Goal: Task Accomplishment & Management: Complete application form

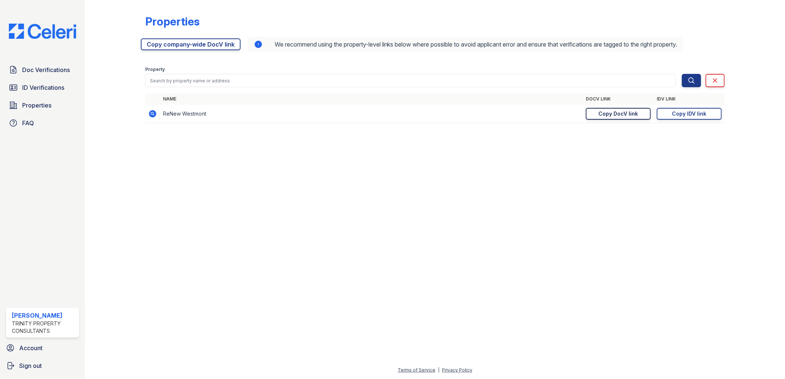
click at [611, 115] on div "Copy DocV link" at bounding box center [619, 113] width 40 height 7
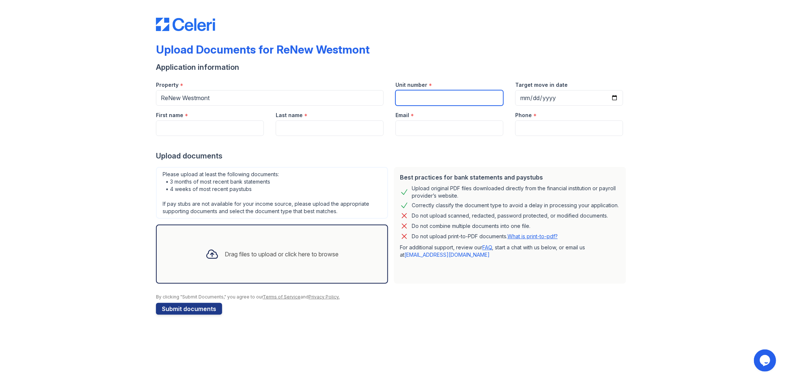
click at [414, 98] on input "Unit number" at bounding box center [450, 98] width 108 height 16
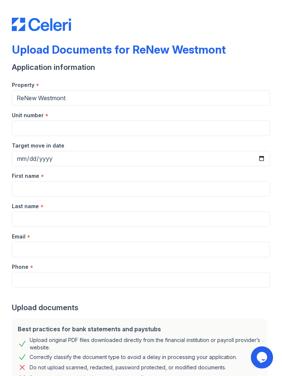
click at [169, 75] on div "Property *" at bounding box center [141, 82] width 258 height 15
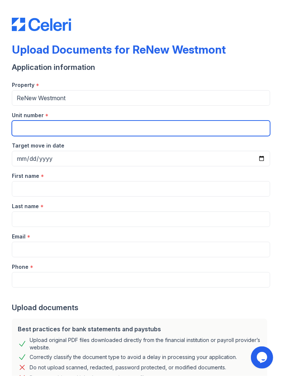
click at [63, 130] on input "Unit number" at bounding box center [141, 129] width 258 height 16
type input "05-706-1"
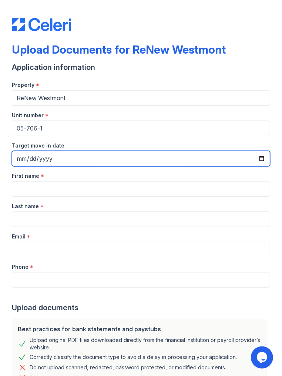
click at [252, 158] on input "Target move in date" at bounding box center [141, 159] width 258 height 16
type input "2025-12-01"
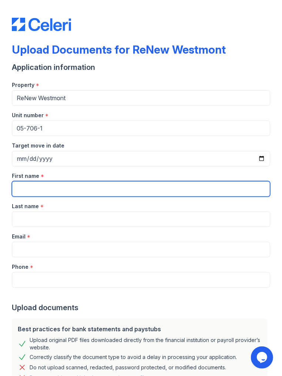
click at [48, 191] on input "First name" at bounding box center [141, 189] width 258 height 16
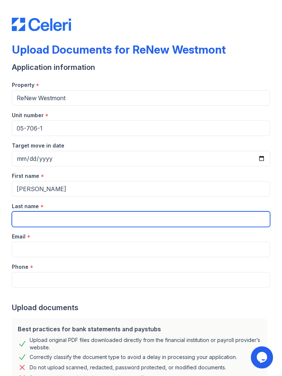
click at [153, 221] on input "Last name" at bounding box center [141, 219] width 258 height 16
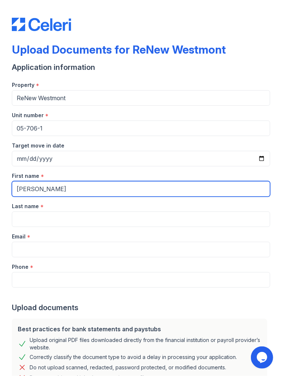
drag, startPoint x: 98, startPoint y: 189, endPoint x: 45, endPoint y: 190, distance: 53.3
click at [45, 190] on input "Jose Luis Fernandez" at bounding box center [141, 189] width 258 height 16
type input "[PERSON_NAME]"
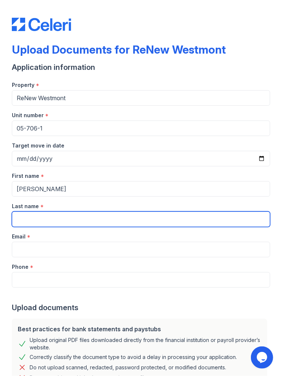
click at [27, 211] on input "Last name" at bounding box center [141, 219] width 258 height 16
paste input "[PERSON_NAME]"
type input "[PERSON_NAME]"
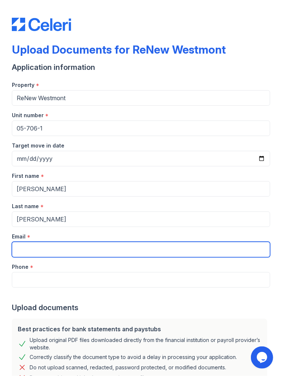
click at [15, 250] on input "Email" at bounding box center [141, 250] width 258 height 16
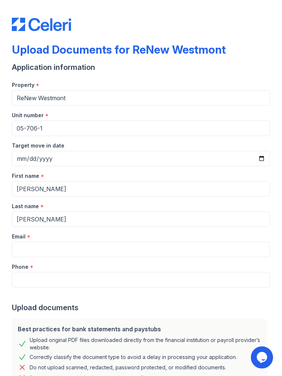
click at [86, 209] on div "Last name *" at bounding box center [141, 204] width 258 height 15
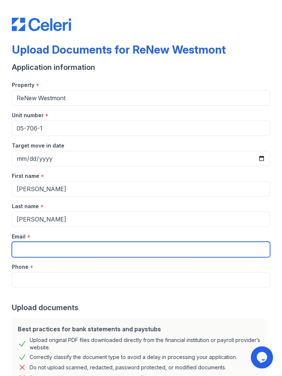
click at [98, 245] on input "Email" at bounding box center [141, 250] width 258 height 16
paste input "[EMAIL_ADDRESS][DOMAIN_NAME]"
type input "[EMAIL_ADDRESS][DOMAIN_NAME]"
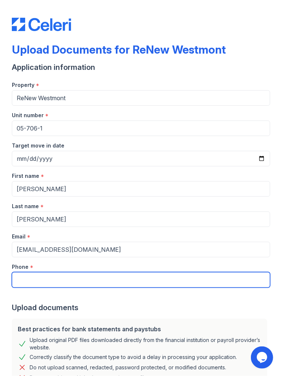
click at [101, 280] on input "Phone" at bounding box center [141, 280] width 258 height 16
paste input "(630) 538-0424"
type input "(630) 538-0424"
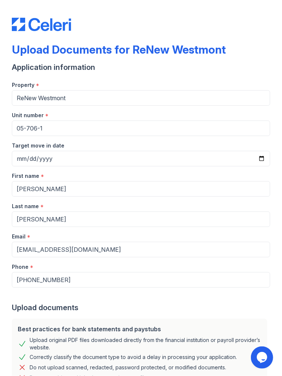
drag, startPoint x: 157, startPoint y: 303, endPoint x: 156, endPoint y: 299, distance: 4.0
click at [157, 303] on div "Upload documents" at bounding box center [141, 307] width 258 height 10
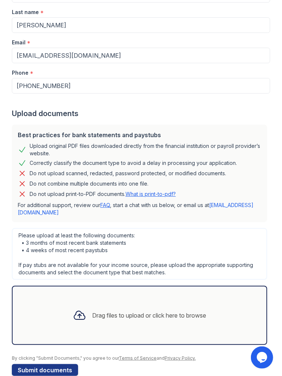
scroll to position [205, 0]
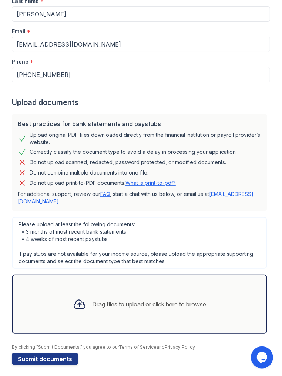
click at [162, 246] on div "Please upload at least the following documents: • 3 months of most recent bank …" at bounding box center [139, 243] width 255 height 52
click at [217, 233] on div "Please upload at least the following documents: • 3 months of most recent bank …" at bounding box center [139, 243] width 255 height 52
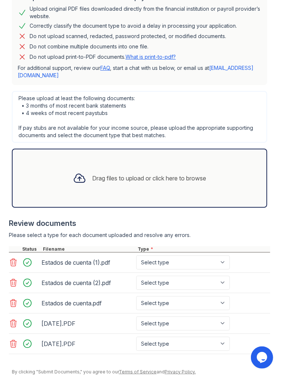
scroll to position [357, 0]
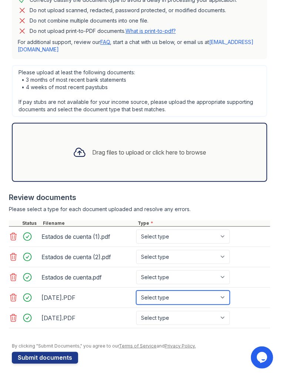
click at [173, 296] on select "Select type Paystub Bank Statement Offer Letter Tax Documents Benefit Award Let…" at bounding box center [183, 298] width 94 height 14
select select "paystub"
click at [136, 291] on select "Select type Paystub Bank Statement Offer Letter Tax Documents Benefit Award Let…" at bounding box center [183, 298] width 94 height 14
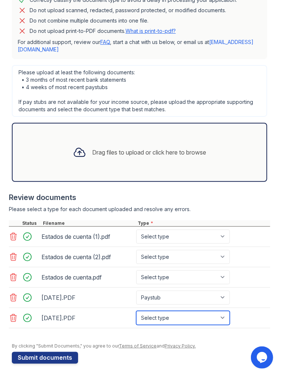
click at [170, 316] on select "Select type Paystub Bank Statement Offer Letter Tax Documents Benefit Award Let…" at bounding box center [183, 318] width 94 height 14
select select "paystub"
click at [136, 311] on select "Select type Paystub Bank Statement Offer Letter Tax Documents Benefit Award Let…" at bounding box center [183, 318] width 94 height 14
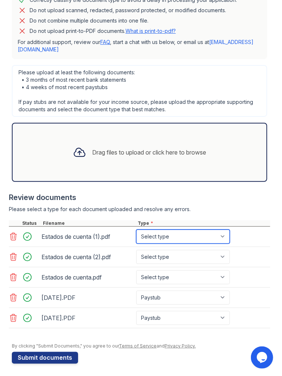
click at [163, 240] on select "Select type Paystub Bank Statement Offer Letter Tax Documents Benefit Award Let…" at bounding box center [183, 237] width 94 height 14
select select "bank_statement"
click at [136, 230] on select "Select type Paystub Bank Statement Offer Letter Tax Documents Benefit Award Let…" at bounding box center [183, 237] width 94 height 14
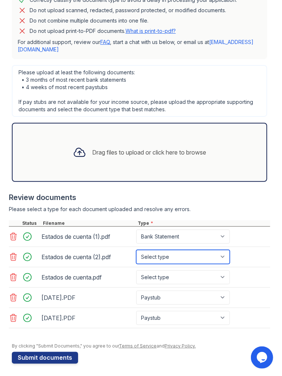
click at [170, 257] on select "Select type Paystub Bank Statement Offer Letter Tax Documents Benefit Award Let…" at bounding box center [183, 257] width 94 height 14
select select "bank_statement"
click at [136, 250] on select "Select type Paystub Bank Statement Offer Letter Tax Documents Benefit Award Let…" at bounding box center [183, 257] width 94 height 14
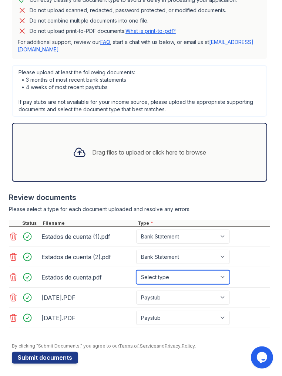
click at [174, 275] on select "Select type Paystub Bank Statement Offer Letter Tax Documents Benefit Award Let…" at bounding box center [183, 277] width 94 height 14
select select "bank_statement"
click at [136, 270] on select "Select type Paystub Bank Statement Offer Letter Tax Documents Benefit Award Let…" at bounding box center [183, 277] width 94 height 14
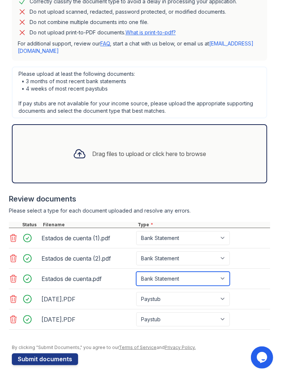
scroll to position [360, 0]
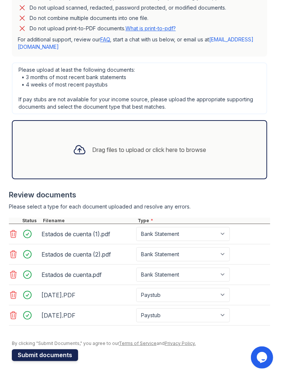
click at [50, 354] on button "Submit documents" at bounding box center [45, 355] width 66 height 12
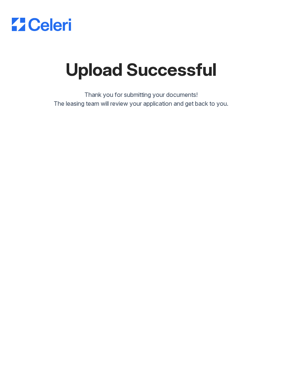
click at [169, 272] on div "Upload Successful Thank you for submitting your documents! The leasing team wil…" at bounding box center [141, 188] width 282 height 376
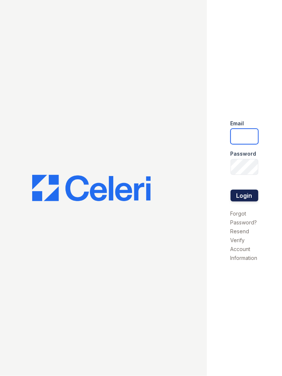
type input "tdeltoro@trinity-pm.com"
click at [248, 196] on button "Login" at bounding box center [244, 196] width 28 height 12
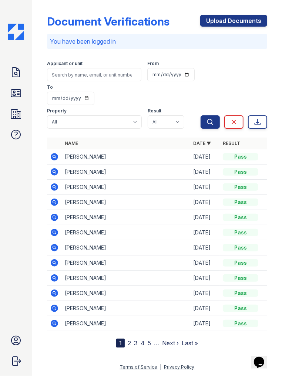
click at [55, 157] on icon at bounding box center [54, 156] width 9 height 9
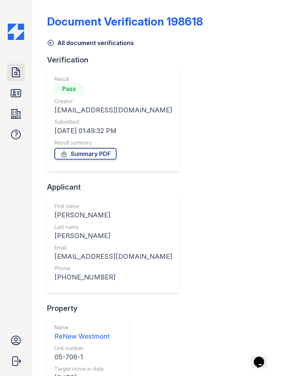
click at [22, 74] on link "Doc Verifications" at bounding box center [16, 73] width 18 height 18
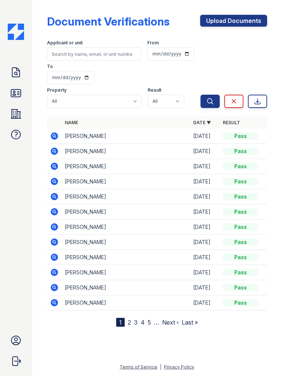
click at [189, 64] on div "Applicant or unit From To Property All ReNew Westmont Result All Pass Caution F…" at bounding box center [124, 72] width 154 height 71
click at [12, 95] on icon at bounding box center [16, 93] width 12 height 12
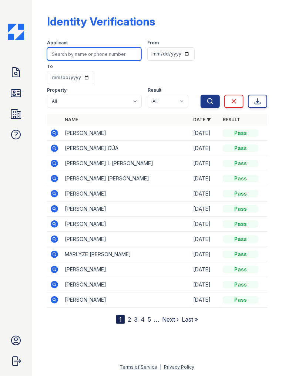
click at [74, 53] on input "search" at bounding box center [94, 53] width 95 height 13
type input "j"
type input "[PERSON_NAME]"
click at [200, 95] on button "Search" at bounding box center [209, 101] width 19 height 13
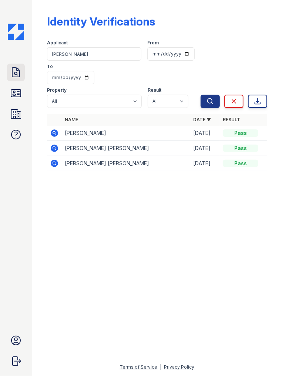
click at [20, 73] on icon at bounding box center [15, 72] width 7 height 9
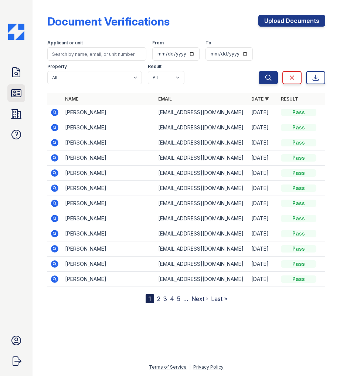
click at [22, 92] on icon at bounding box center [16, 93] width 12 height 12
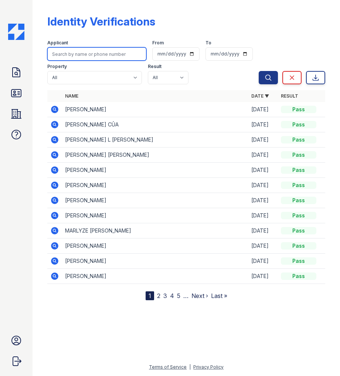
click at [96, 53] on input "search" at bounding box center [96, 53] width 99 height 13
type input "[PERSON_NAME]"
click at [259, 71] on button "Search" at bounding box center [268, 77] width 19 height 13
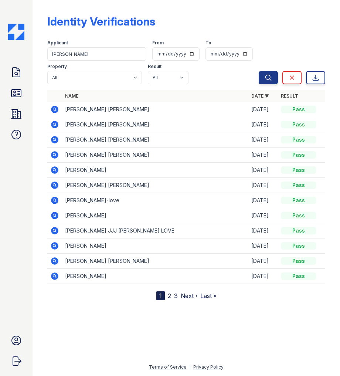
click at [112, 328] on div at bounding box center [186, 337] width 284 height 51
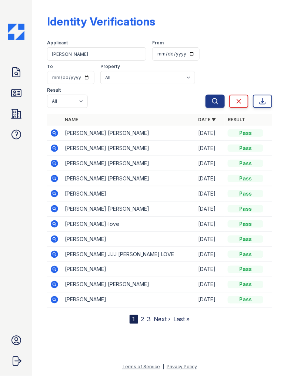
click at [97, 337] on div at bounding box center [159, 349] width 231 height 27
click at [41, 327] on div "Identity Verifications Filter Applicant [PERSON_NAME] From To Property All ReNe…" at bounding box center [159, 188] width 254 height 376
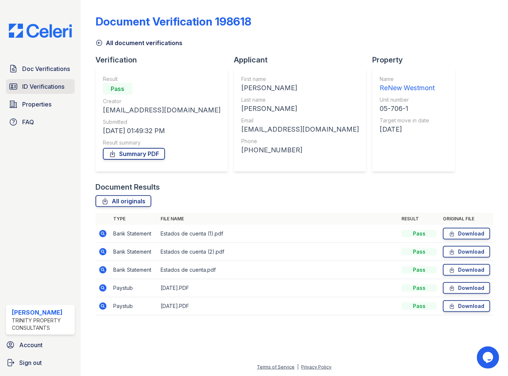
click at [41, 90] on span "ID Verifications" at bounding box center [43, 86] width 42 height 9
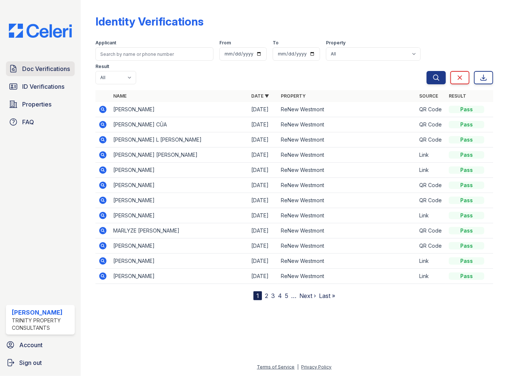
click at [56, 71] on span "Doc Verifications" at bounding box center [46, 68] width 48 height 9
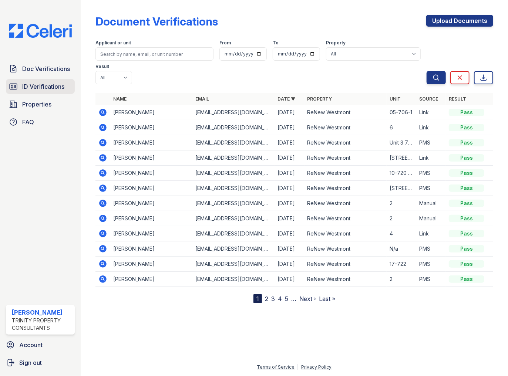
click at [53, 81] on link "ID Verifications" at bounding box center [40, 86] width 69 height 15
